Goal: Go to known website: Go to known website

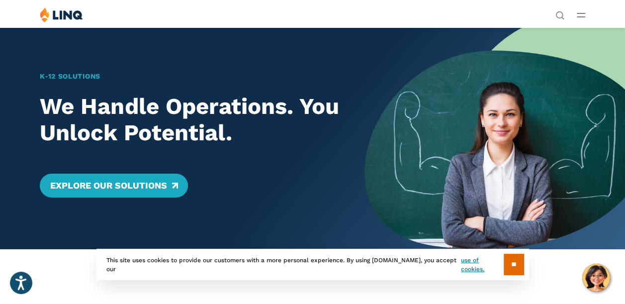
click at [468, 179] on link "Login" at bounding box center [485, 183] width 34 height 9
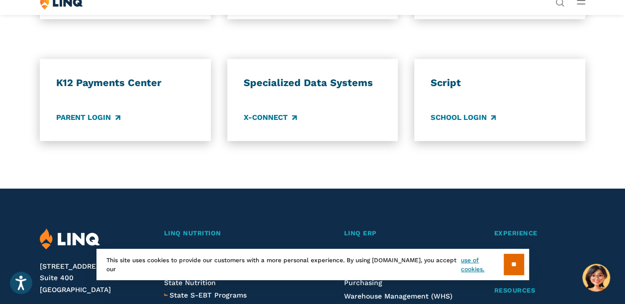
scroll to position [811, 0]
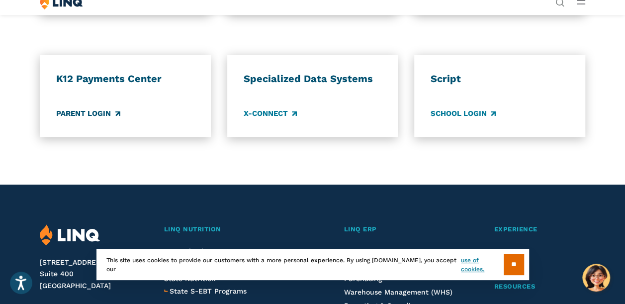
click at [108, 119] on link "Parent Login" at bounding box center [88, 113] width 64 height 11
